Goal: Information Seeking & Learning: Learn about a topic

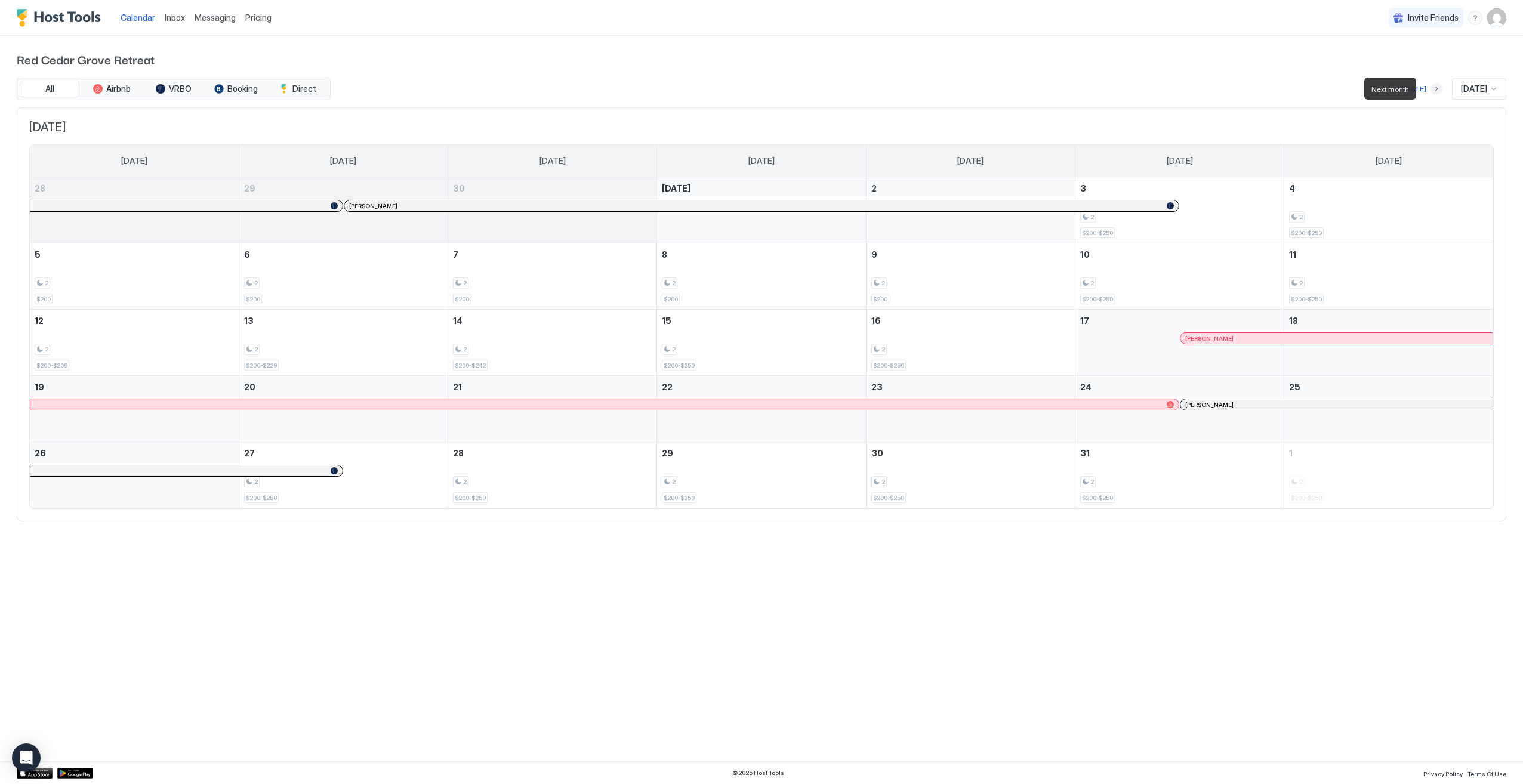
click at [1430, 87] on button "Next month" at bounding box center [1436, 89] width 12 height 12
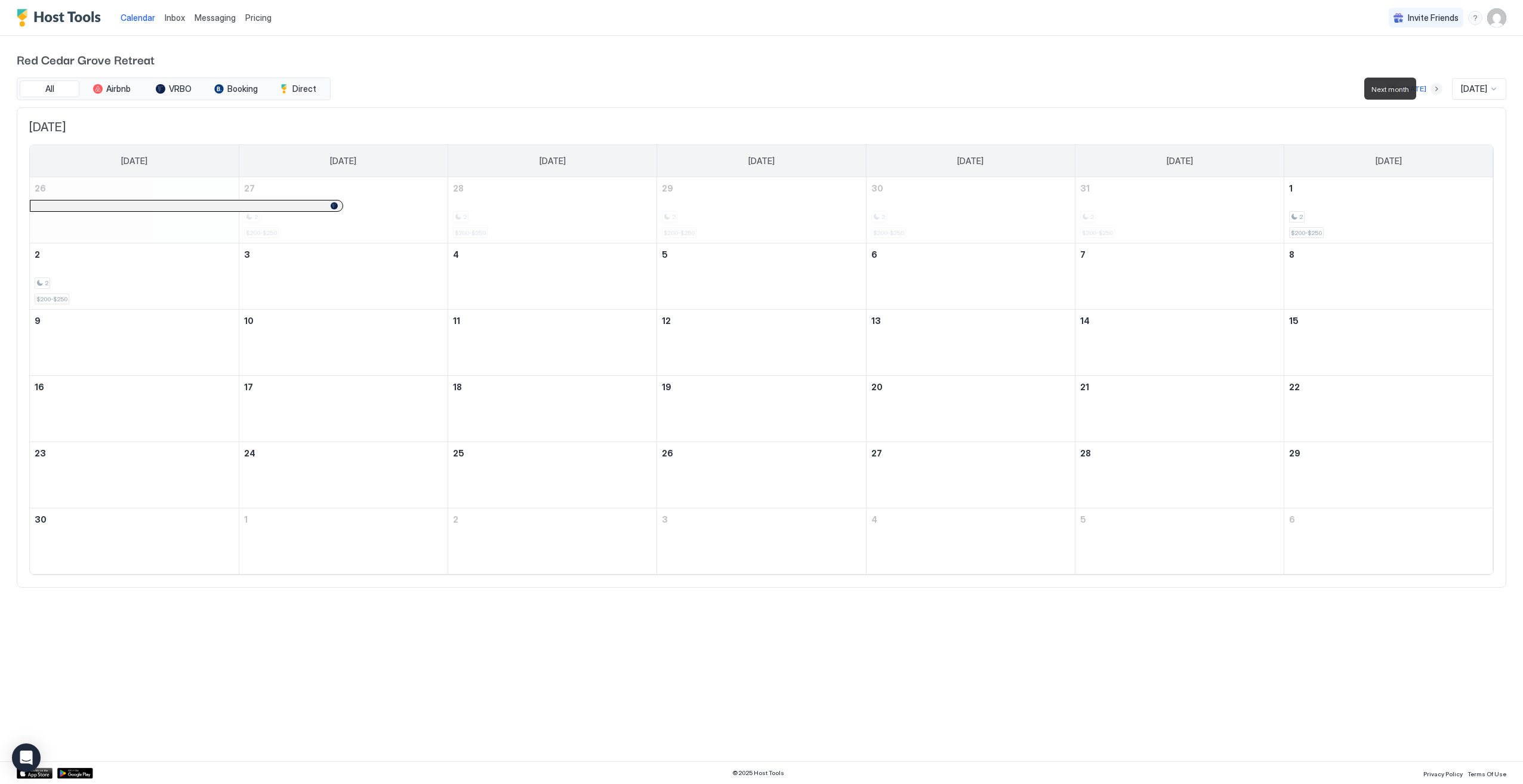
click at [1430, 87] on button "Next month" at bounding box center [1436, 89] width 12 height 12
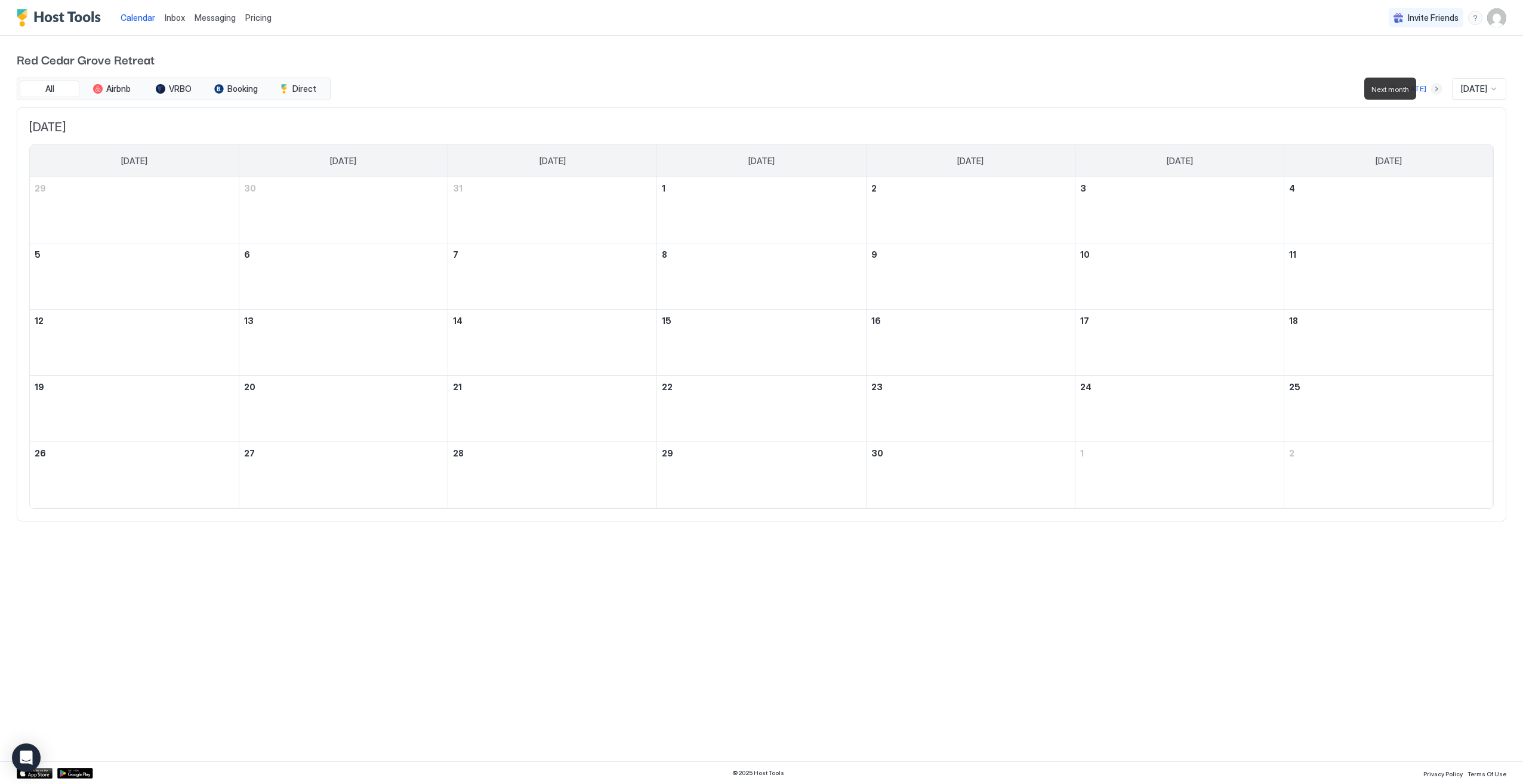
click at [1430, 87] on button "Next month" at bounding box center [1436, 89] width 12 height 12
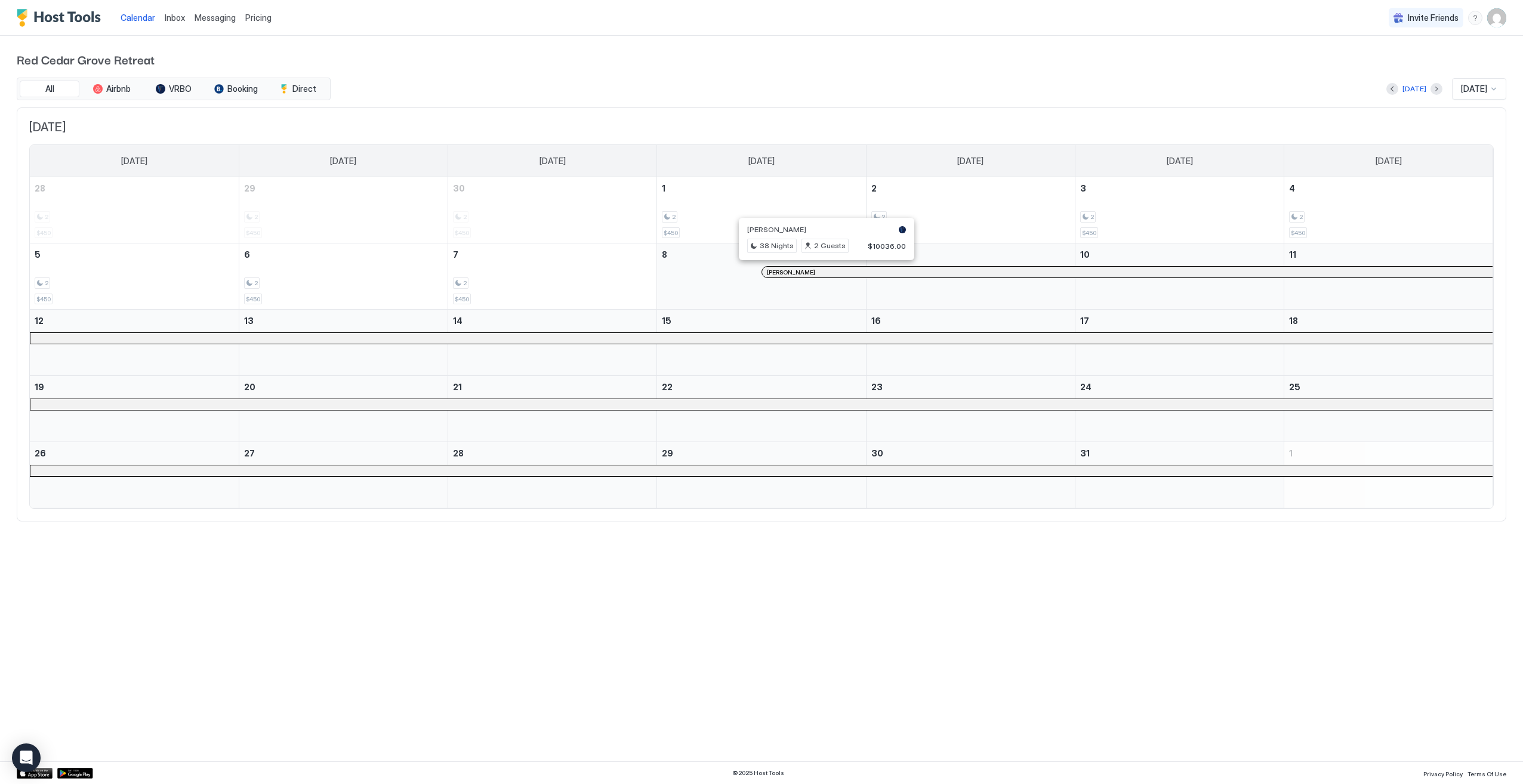
click at [823, 272] on div at bounding box center [823, 272] width 10 height 10
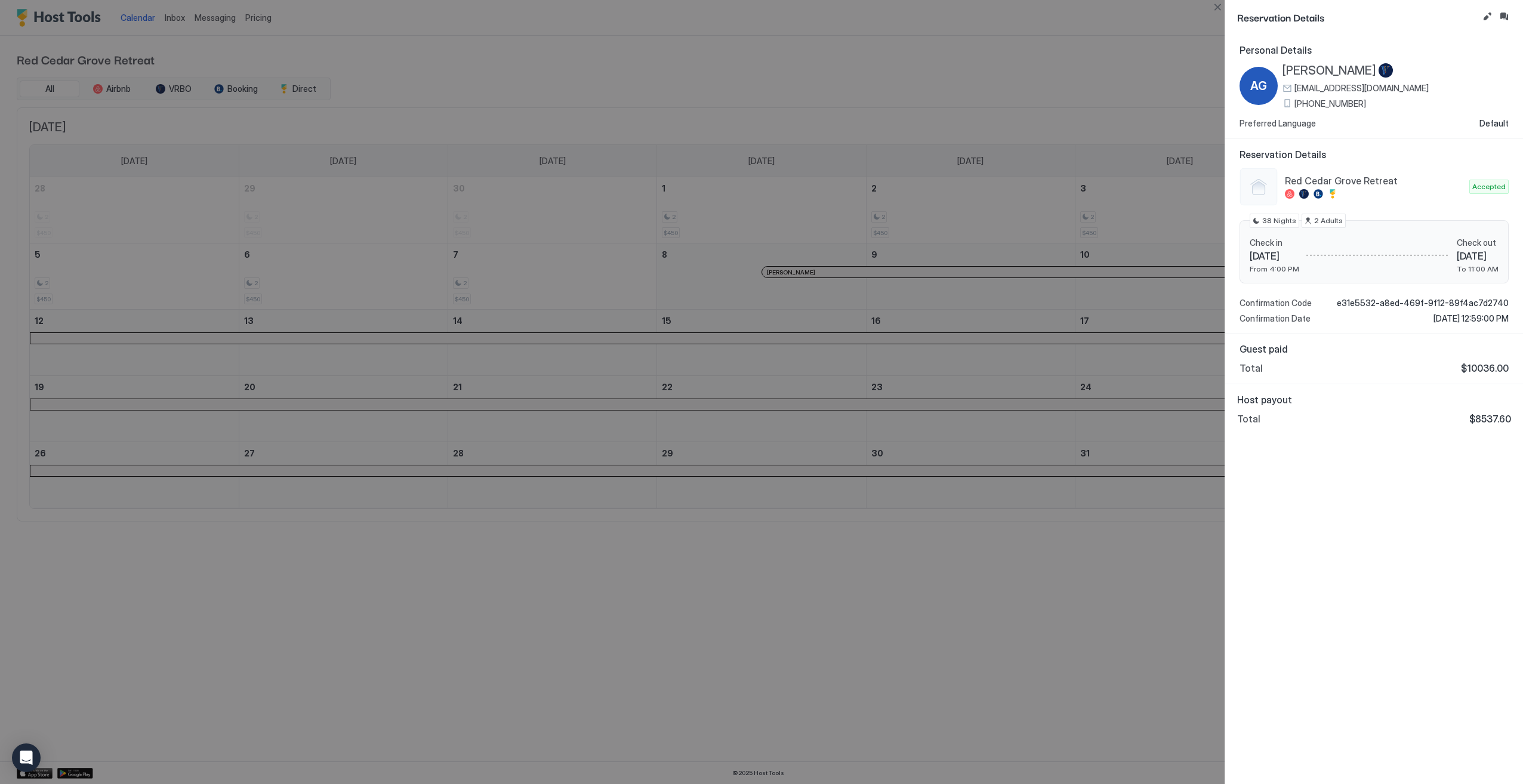
click at [1038, 92] on div at bounding box center [761, 392] width 1523 height 784
click at [792, 85] on div at bounding box center [761, 392] width 1523 height 784
click at [415, 73] on div at bounding box center [761, 392] width 1523 height 784
click at [246, 14] on div at bounding box center [761, 392] width 1523 height 784
click at [253, 18] on div at bounding box center [761, 392] width 1523 height 784
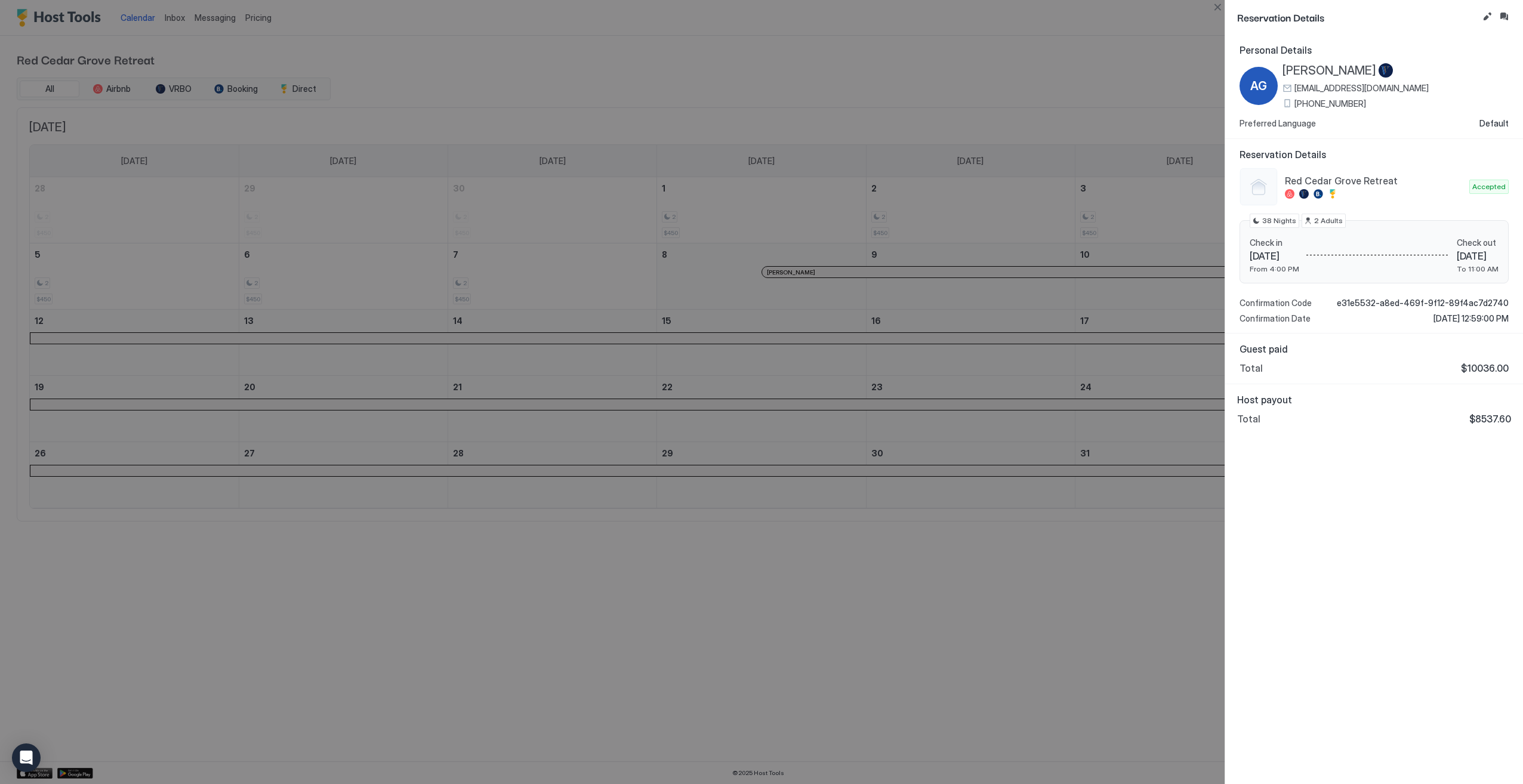
click at [875, 624] on div at bounding box center [761, 392] width 1523 height 784
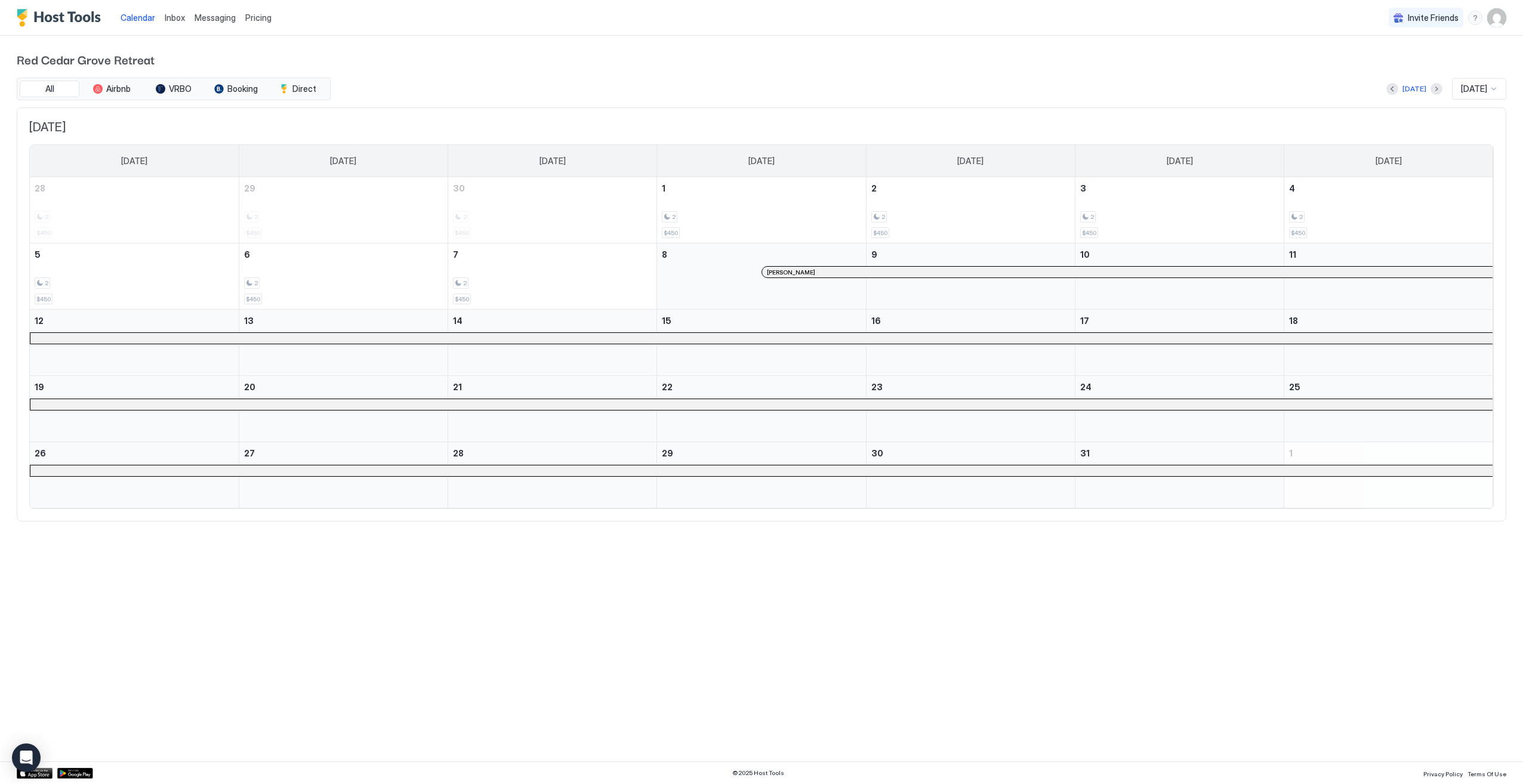
click at [258, 17] on span "Pricing" at bounding box center [258, 18] width 26 height 11
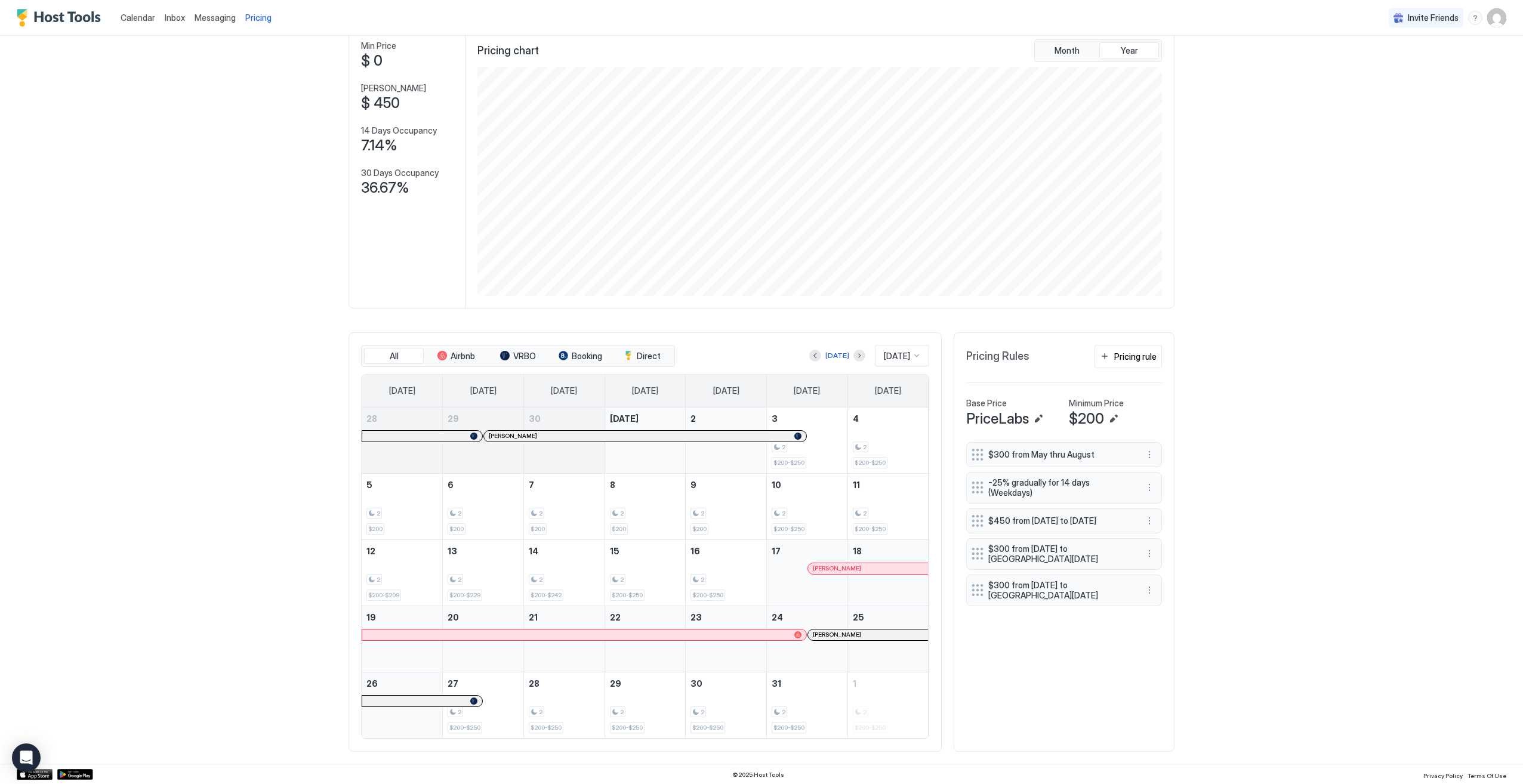
scroll to position [74, 0]
